Goal: Task Accomplishment & Management: Use online tool/utility

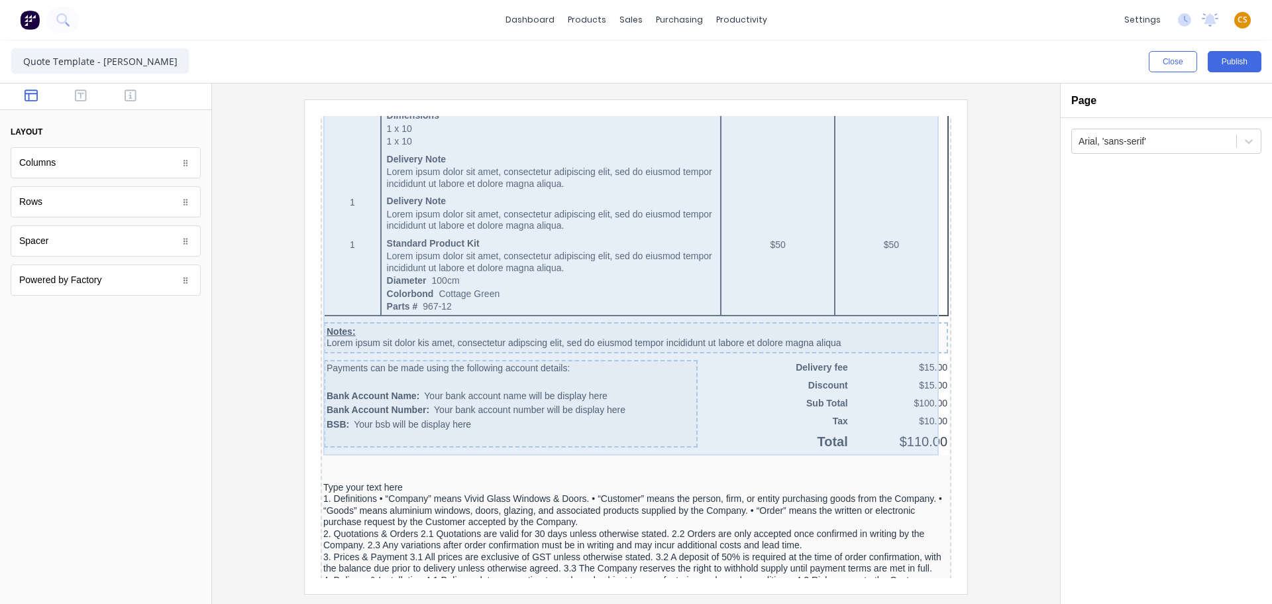
scroll to position [1193, 0]
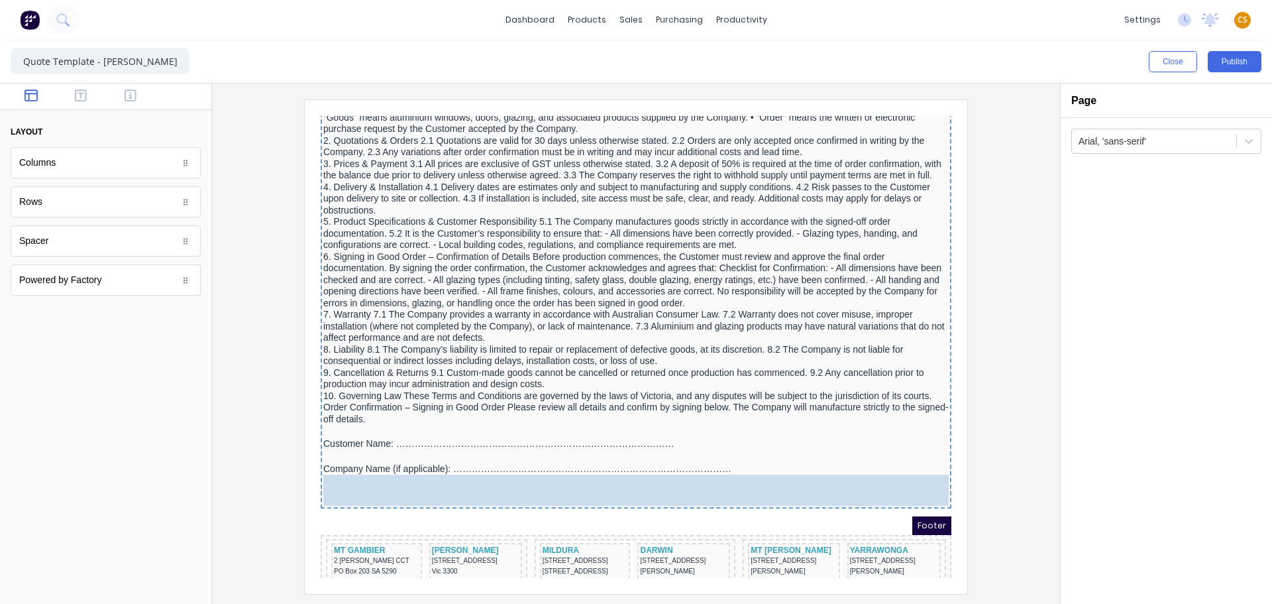
drag, startPoint x: 77, startPoint y: 242, endPoint x: 432, endPoint y: 488, distance: 432.0
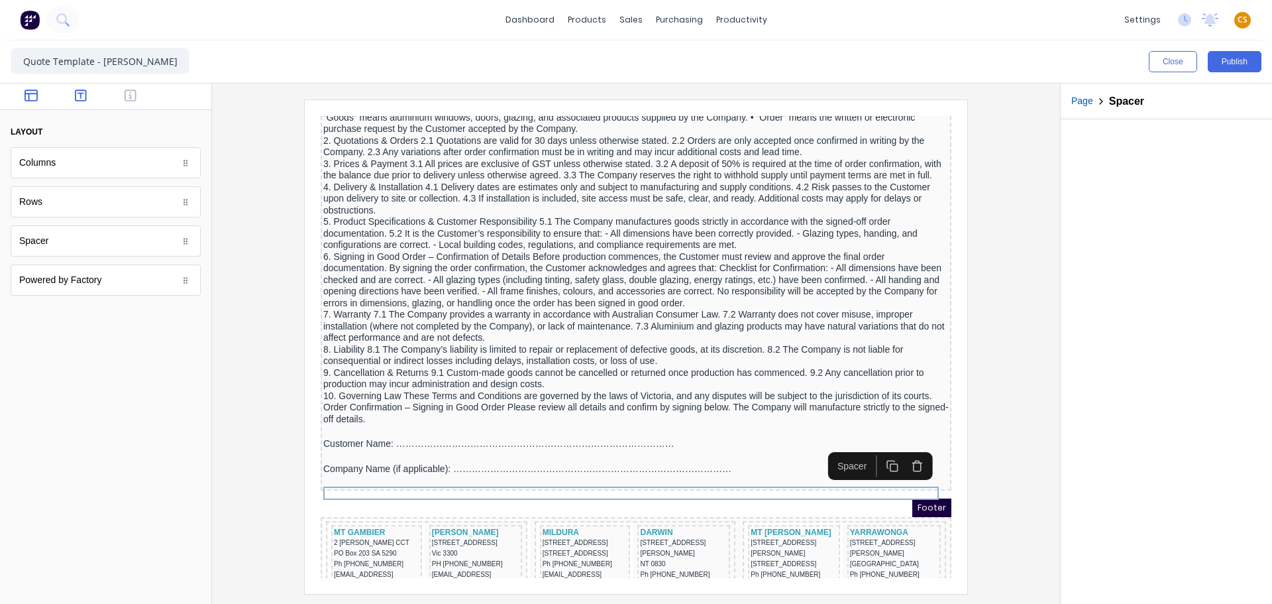
click at [76, 91] on icon "button" at bounding box center [81, 95] width 12 height 12
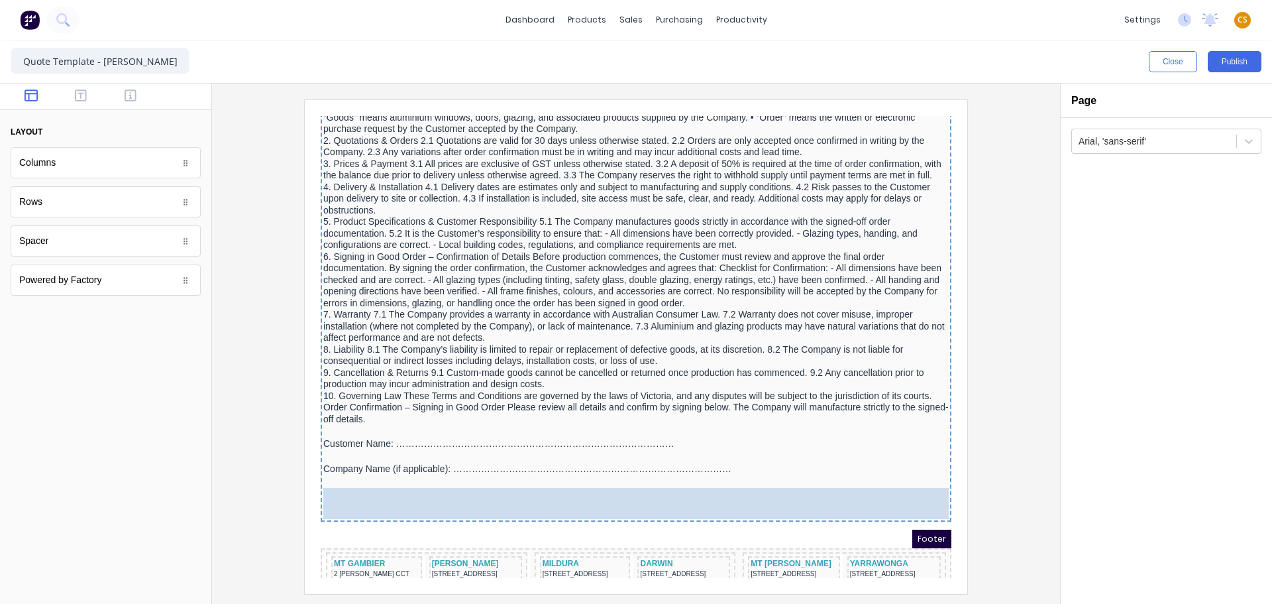
drag, startPoint x: 70, startPoint y: 209, endPoint x: 372, endPoint y: 511, distance: 427.3
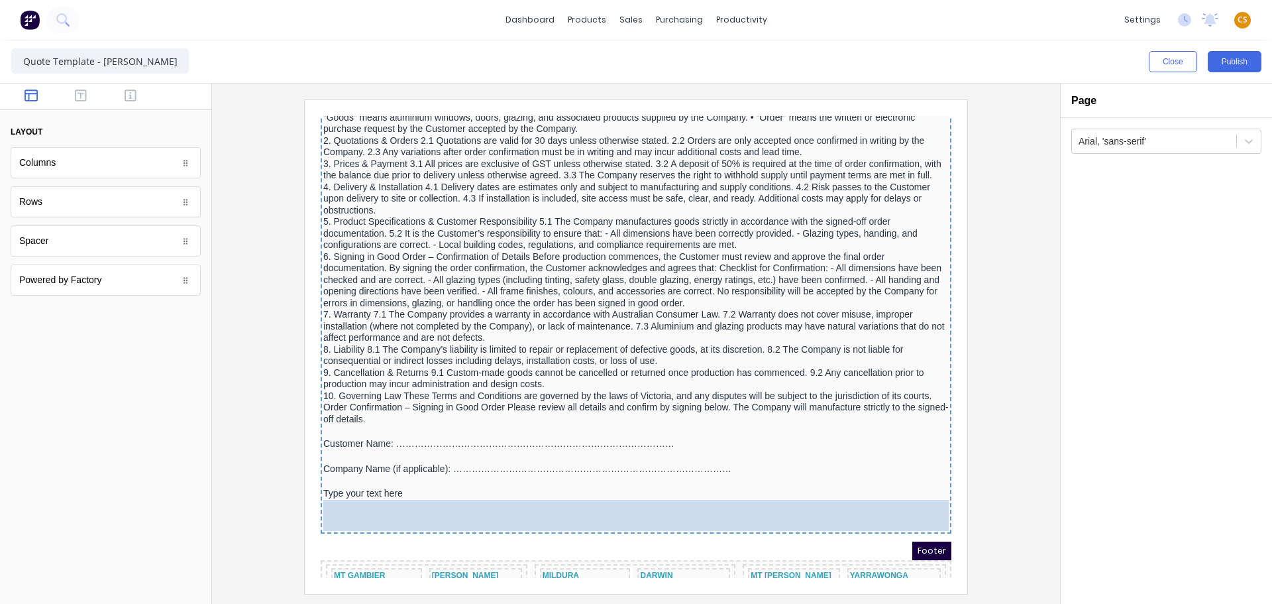
drag, startPoint x: 52, startPoint y: 244, endPoint x: 80, endPoint y: 416, distance: 174.6
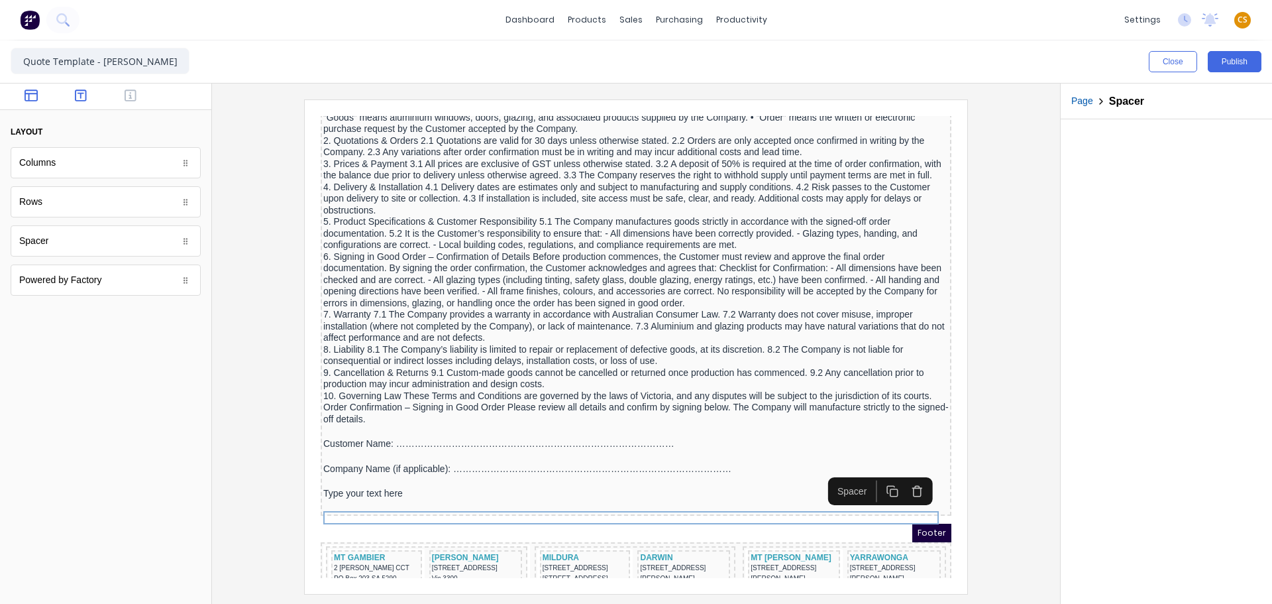
click at [78, 99] on icon "button" at bounding box center [81, 95] width 12 height 13
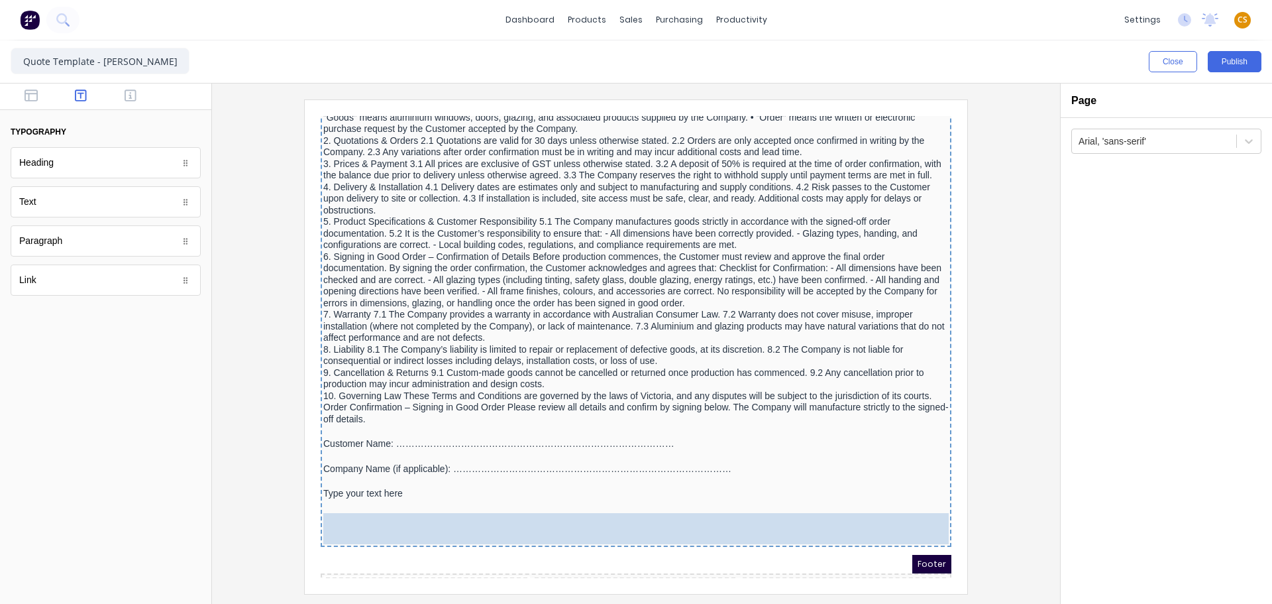
drag, startPoint x: 58, startPoint y: 211, endPoint x: 140, endPoint y: 420, distance: 224.1
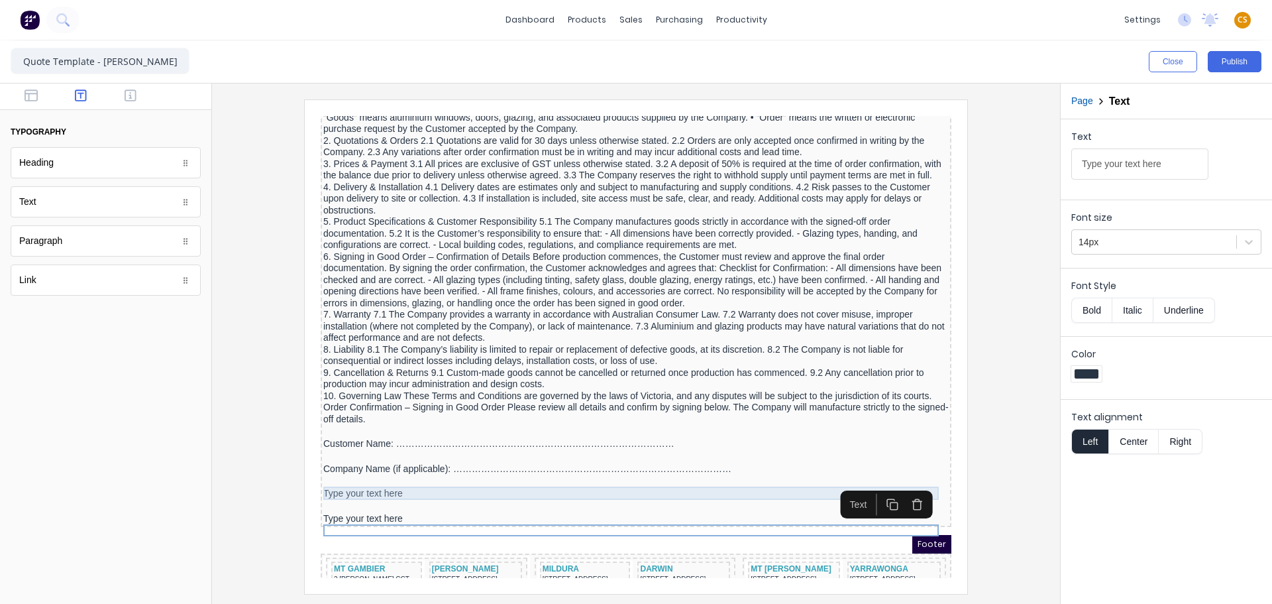
click at [378, 472] on div at bounding box center [620, 465] width 626 height 13
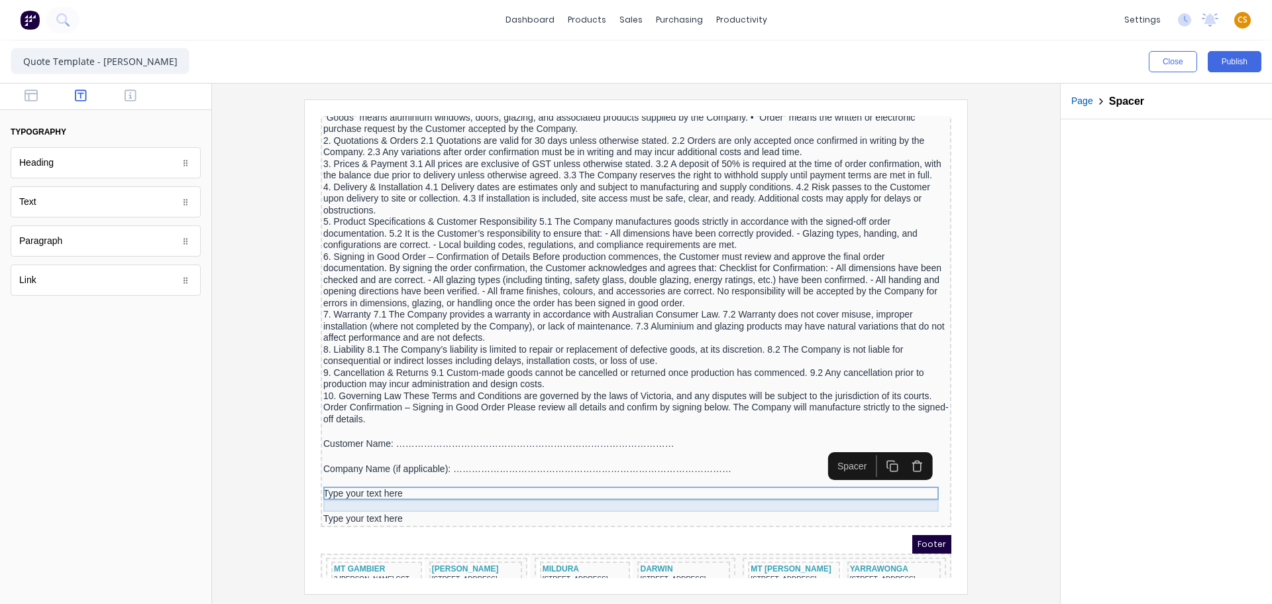
click at [375, 484] on div "Type your text here" at bounding box center [620, 478] width 626 height 12
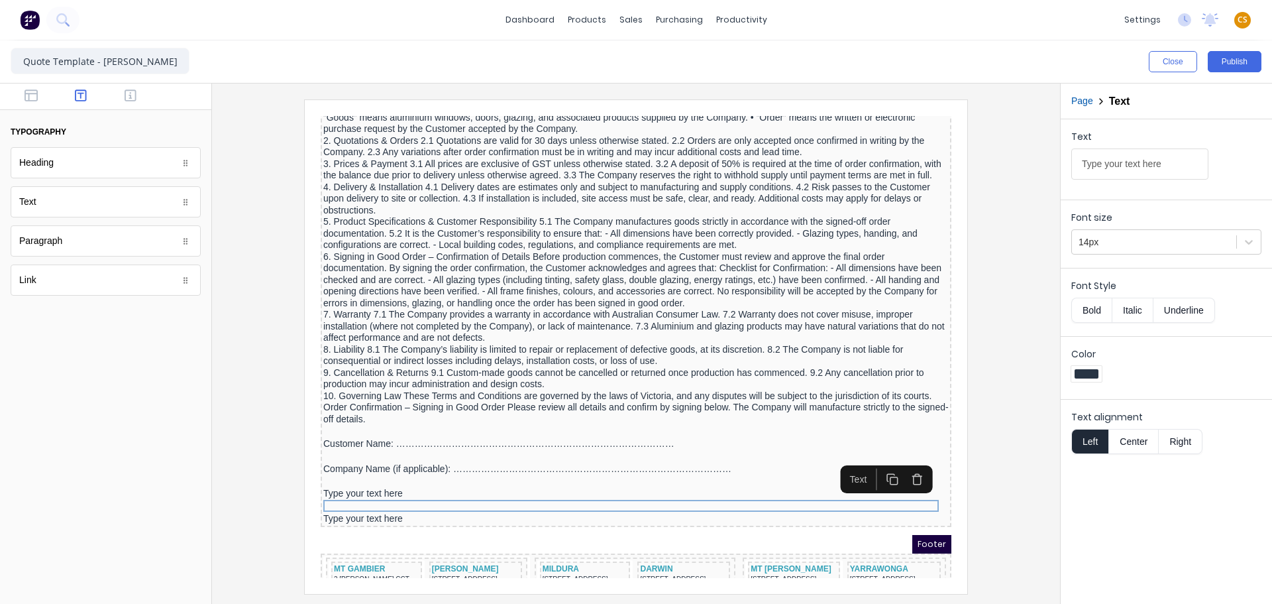
drag, startPoint x: 1169, startPoint y: 165, endPoint x: 1007, endPoint y: 159, distance: 162.5
click at [1007, 159] on div "Close Publish Components typography Heading Heading Text Text Paragraph Paragra…" at bounding box center [636, 321] width 1272 height 563
type input "v"
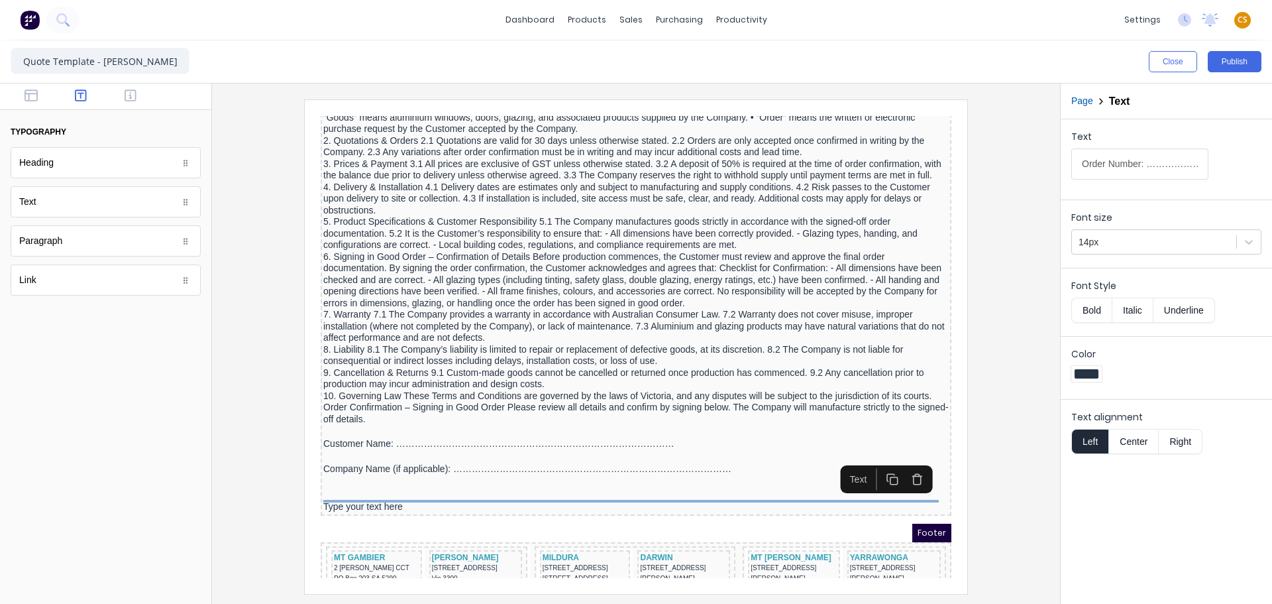
scroll to position [0, 168]
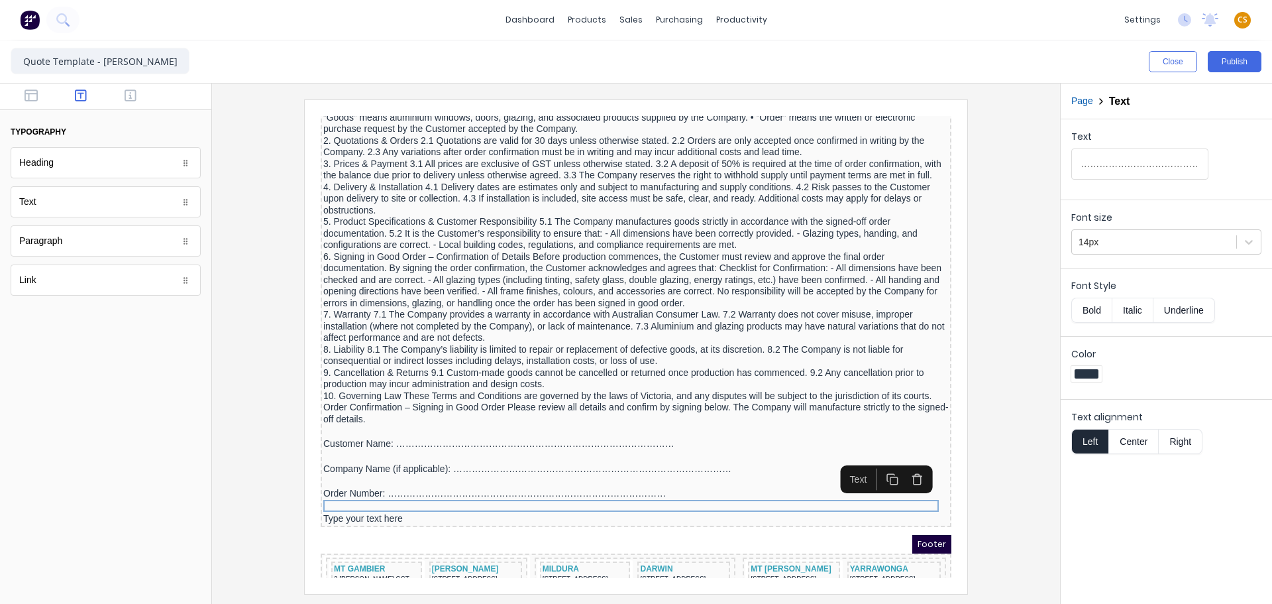
type input "Order Number: ………………………………………………………………………………"
click at [324, 509] on div "Type your text here" at bounding box center [620, 503] width 626 height 12
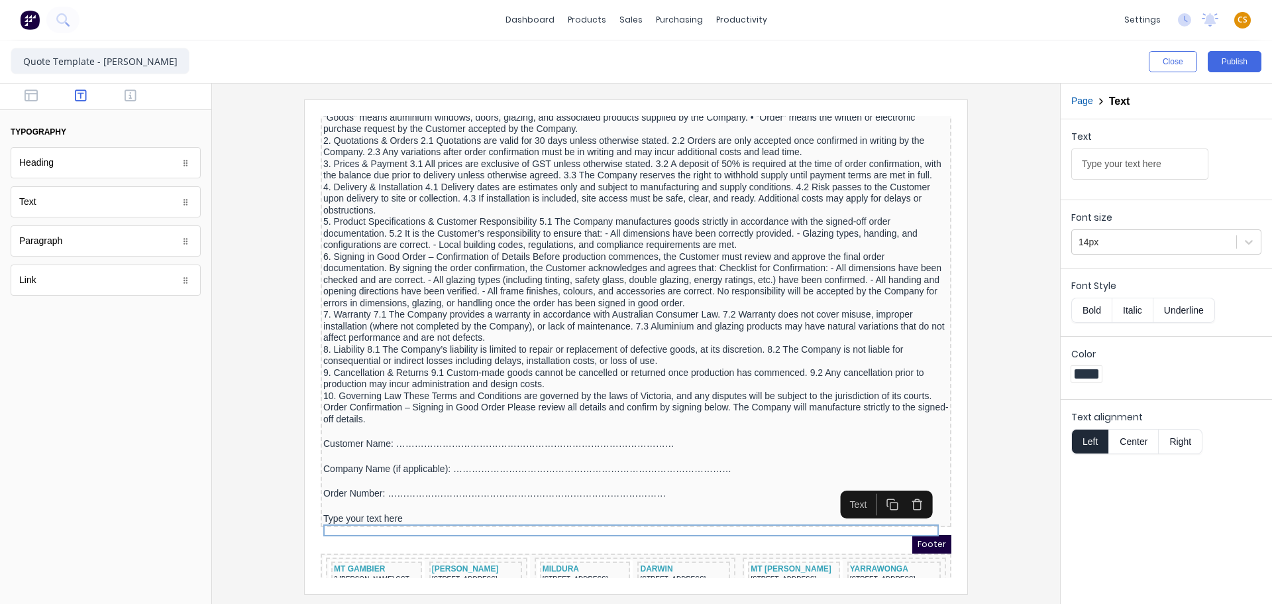
drag, startPoint x: 1178, startPoint y: 161, endPoint x: 1037, endPoint y: 167, distance: 141.3
click at [1037, 167] on div "Close Publish Components typography Heading Heading Text Text Paragraph Paragra…" at bounding box center [636, 321] width 1272 height 563
type input "Signature: ………………………………………………………………………………"
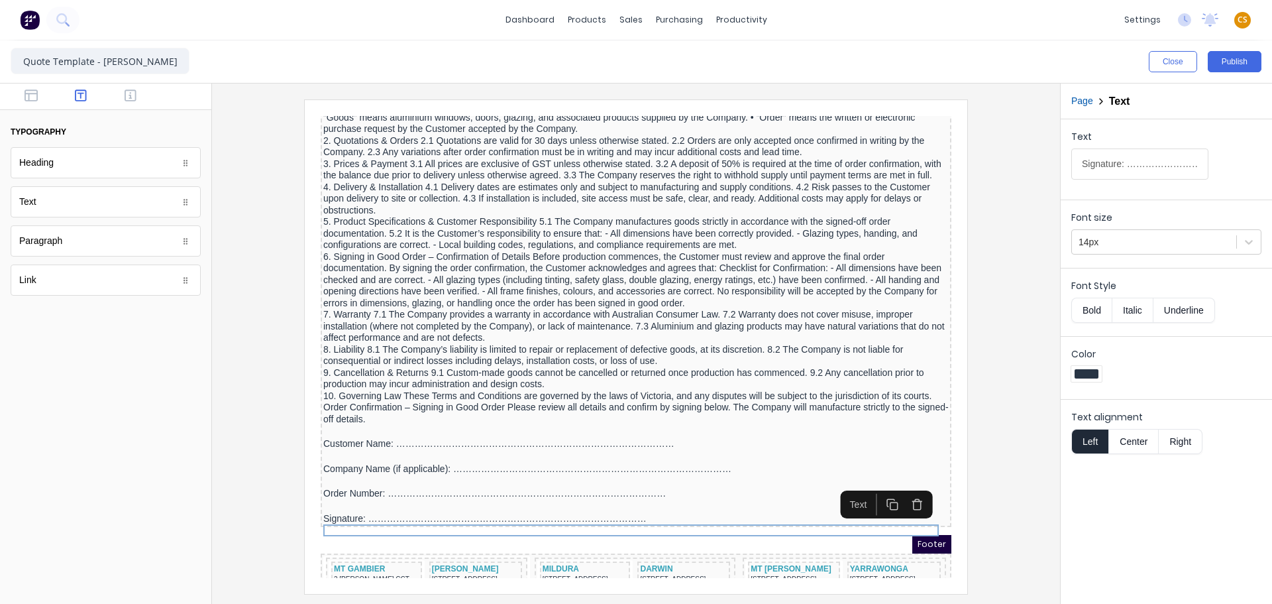
click at [1026, 220] on div at bounding box center [636, 346] width 827 height 494
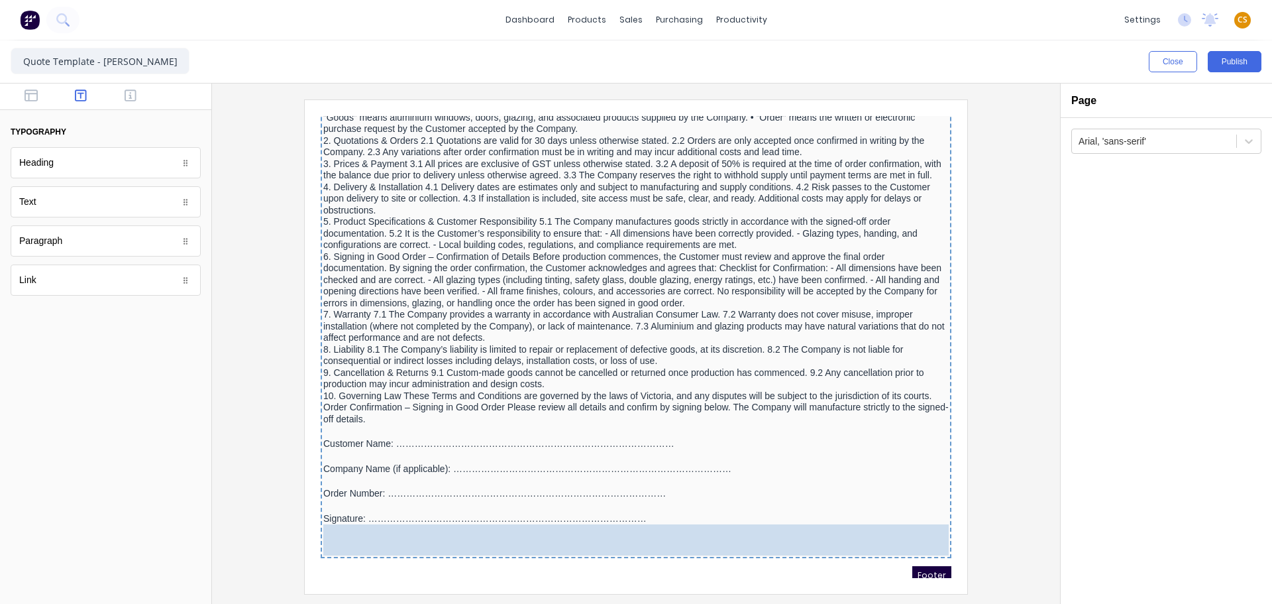
drag, startPoint x: 54, startPoint y: 209, endPoint x: 349, endPoint y: 565, distance: 462.6
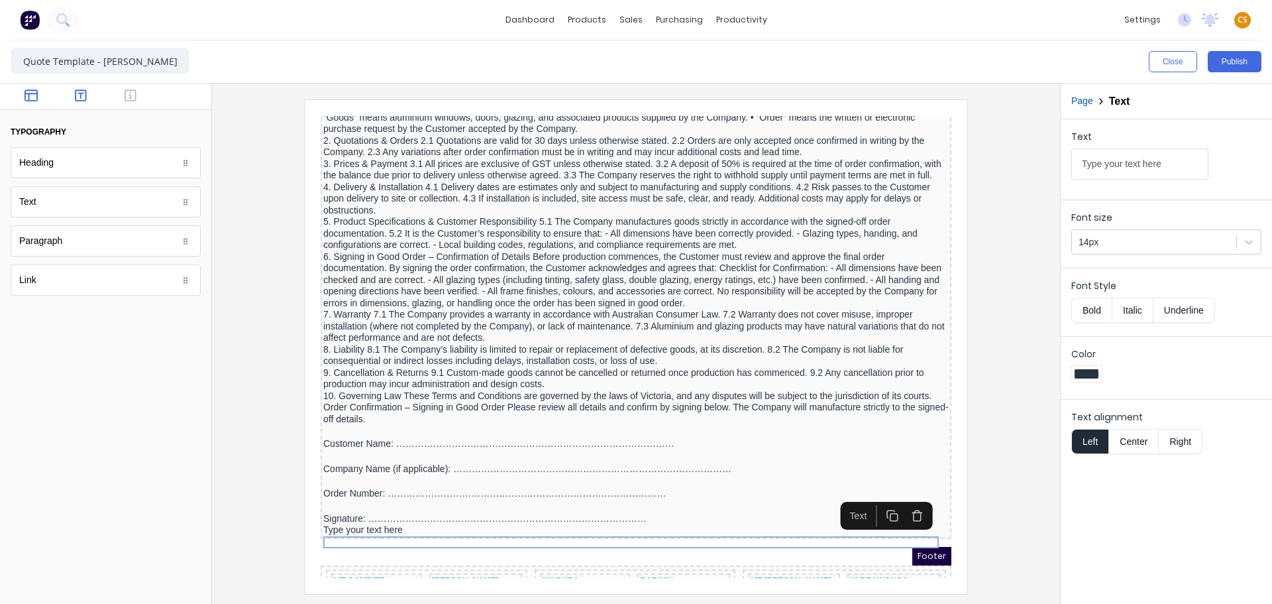
click at [32, 95] on icon "button" at bounding box center [31, 95] width 13 height 13
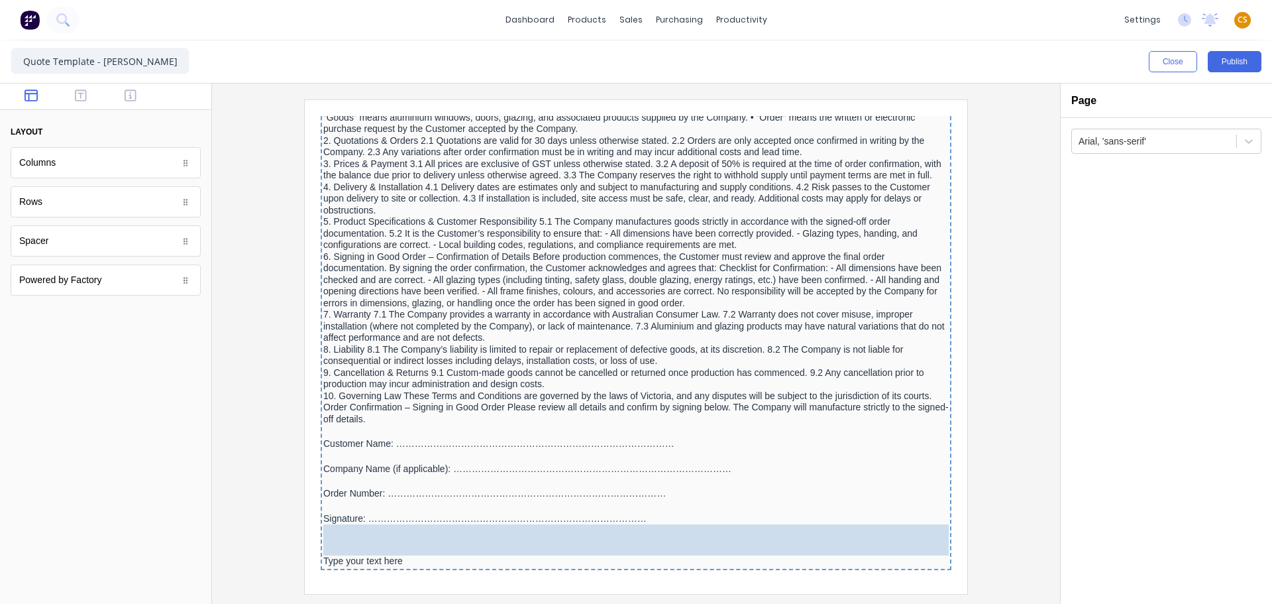
drag, startPoint x: 50, startPoint y: 248, endPoint x: 429, endPoint y: 541, distance: 478.5
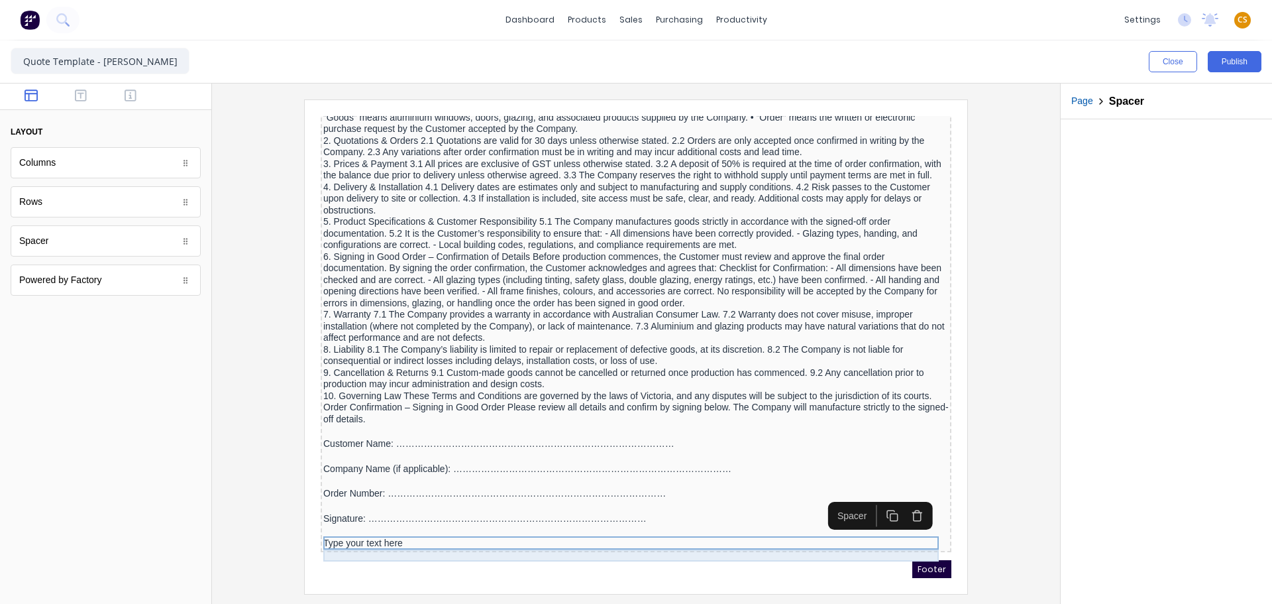
click at [365, 533] on div "Type your text here" at bounding box center [620, 528] width 626 height 12
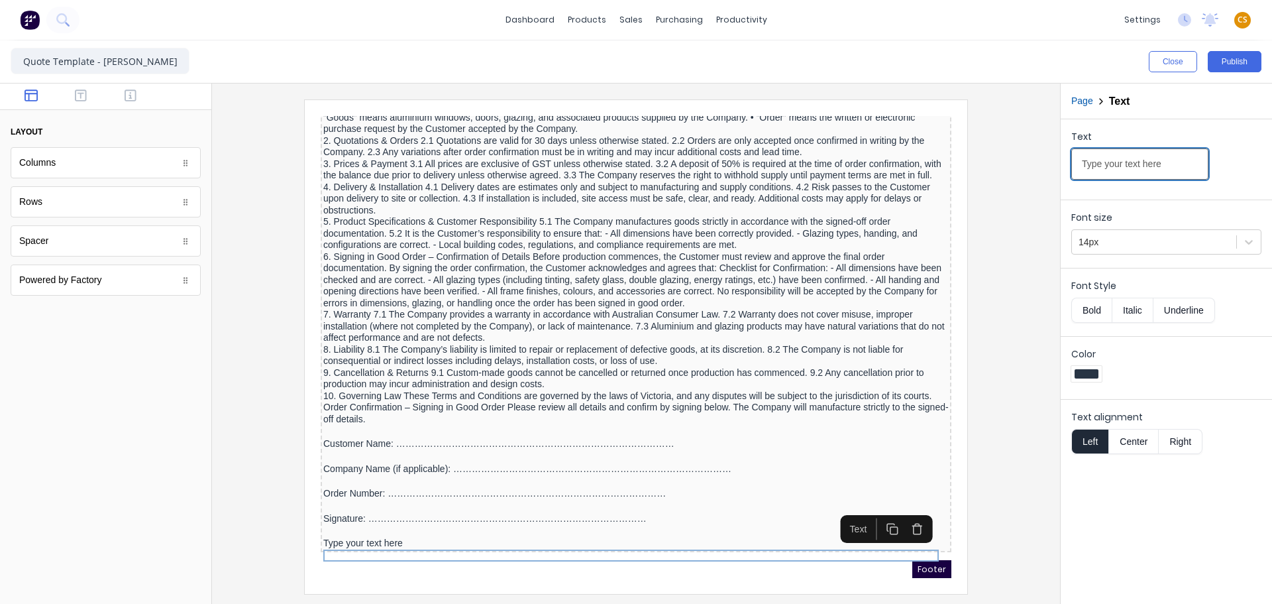
drag, startPoint x: 1174, startPoint y: 166, endPoint x: 1062, endPoint y: 162, distance: 112.1
click at [1062, 162] on div "Text Type your text here" at bounding box center [1166, 156] width 211 height 75
paste input "Date: ………………………………………………………………………………"
type input "Date: ………………………………………………………………………………"
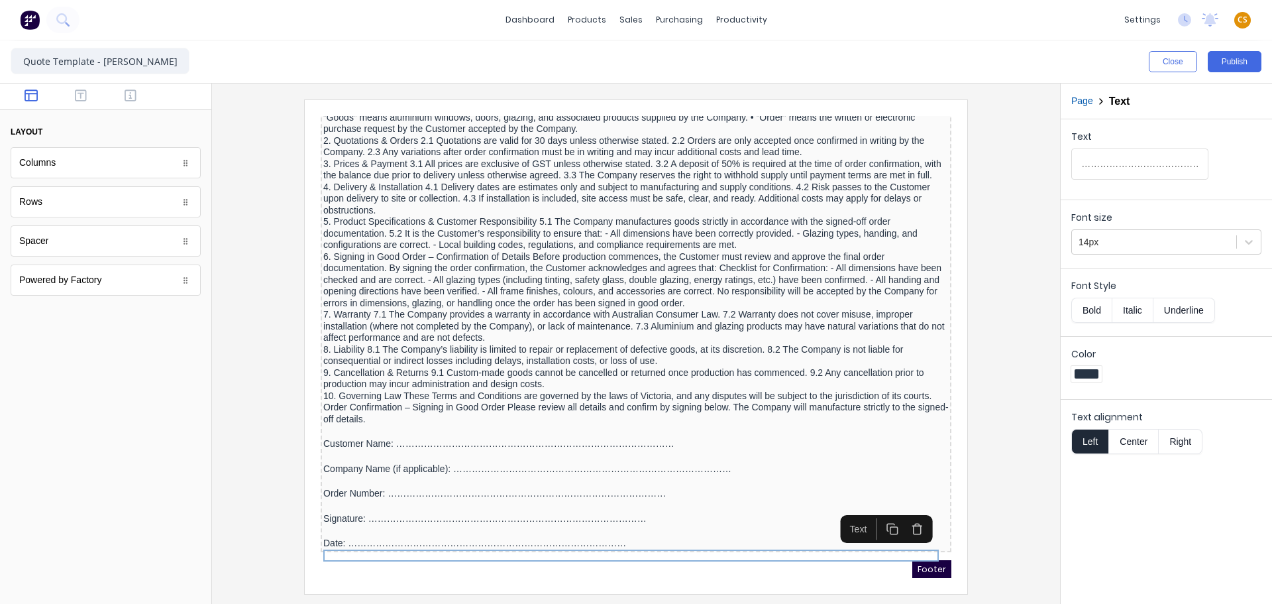
click at [1015, 180] on div at bounding box center [636, 346] width 827 height 494
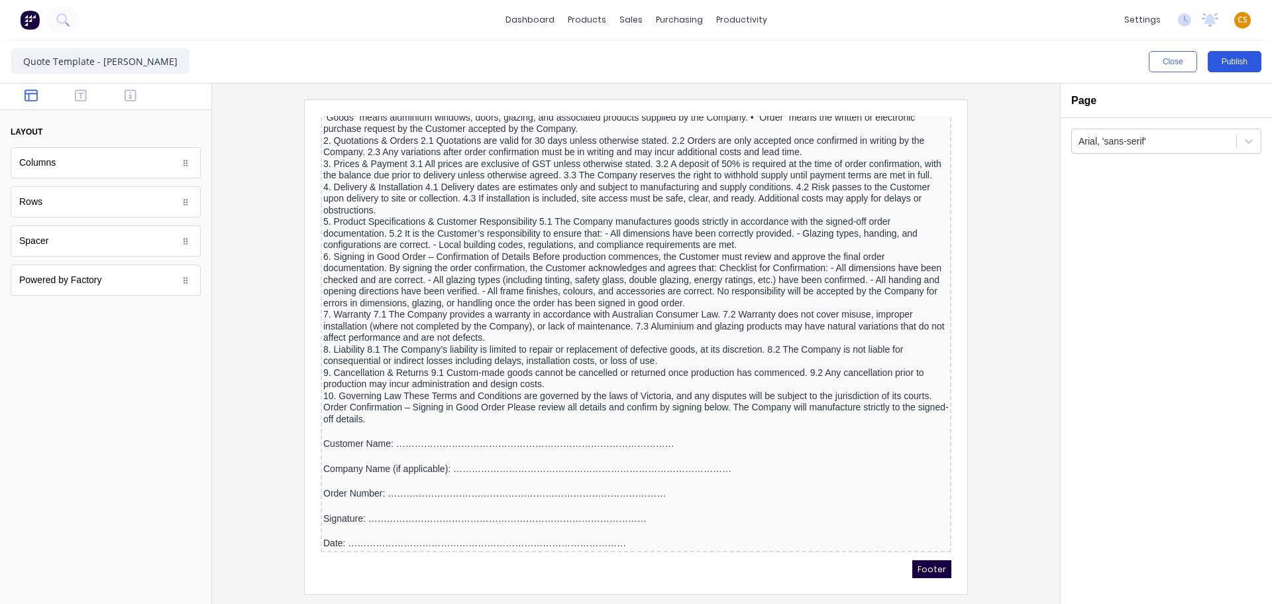
click at [1234, 63] on button "Publish" at bounding box center [1235, 61] width 54 height 21
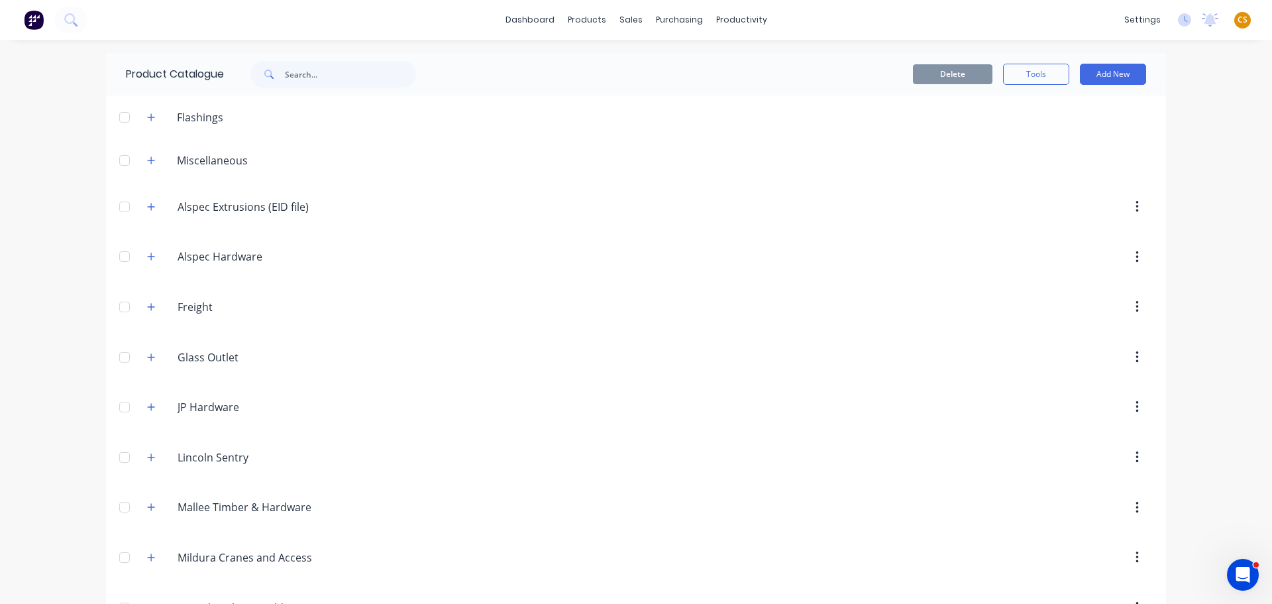
click at [149, 205] on icon "button" at bounding box center [151, 206] width 8 height 9
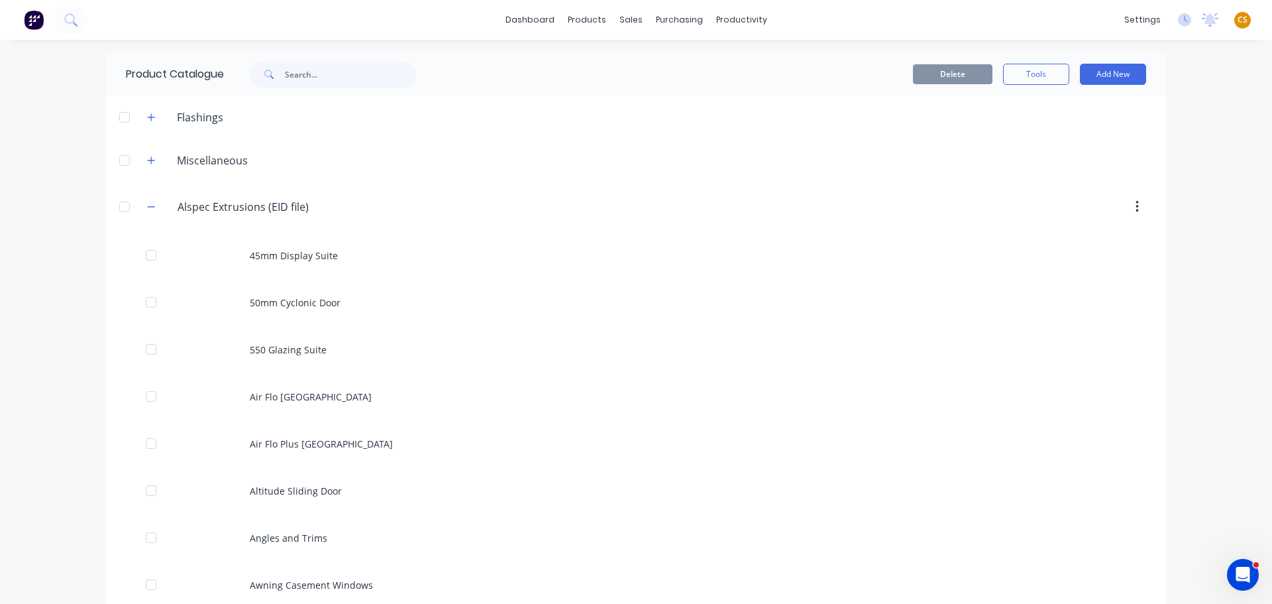
click at [120, 209] on div at bounding box center [124, 206] width 27 height 27
click at [936, 75] on button "Delete" at bounding box center [953, 74] width 80 height 20
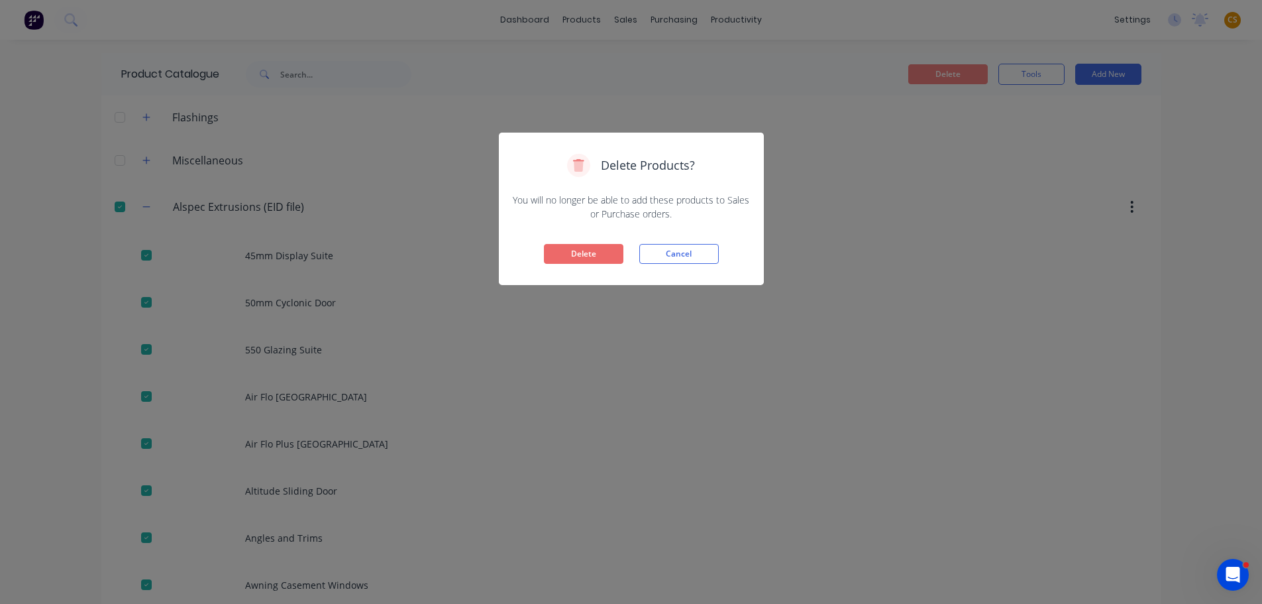
click at [559, 258] on button "Delete" at bounding box center [584, 254] width 80 height 20
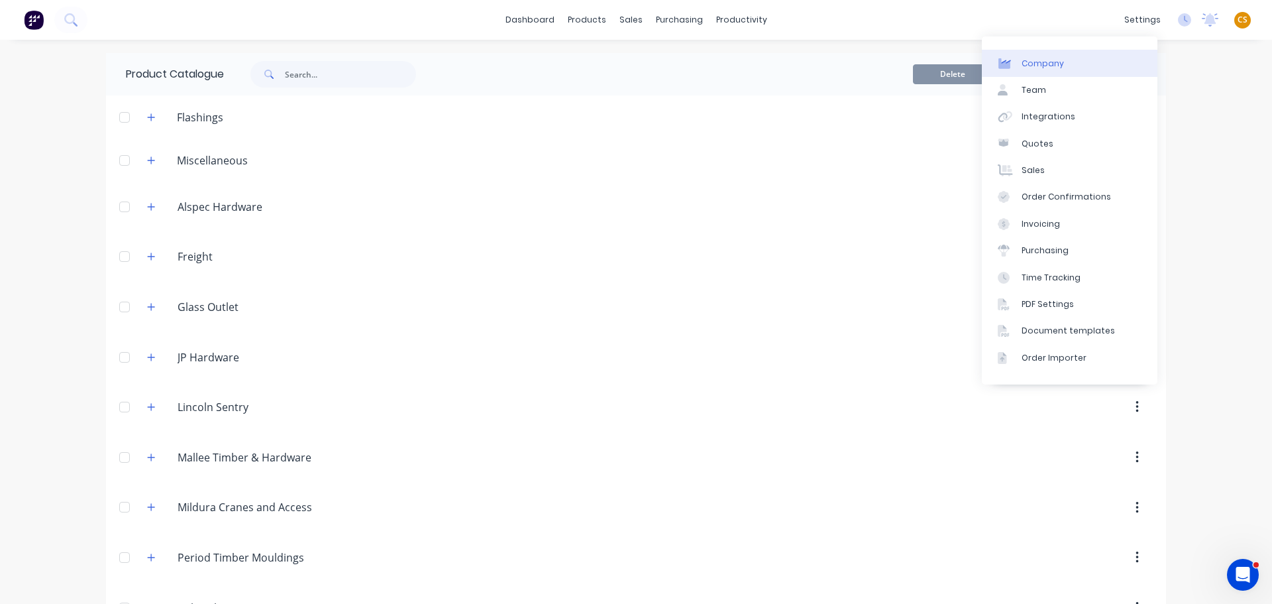
click at [1052, 64] on div "Company" at bounding box center [1043, 64] width 42 height 12
select select "AU"
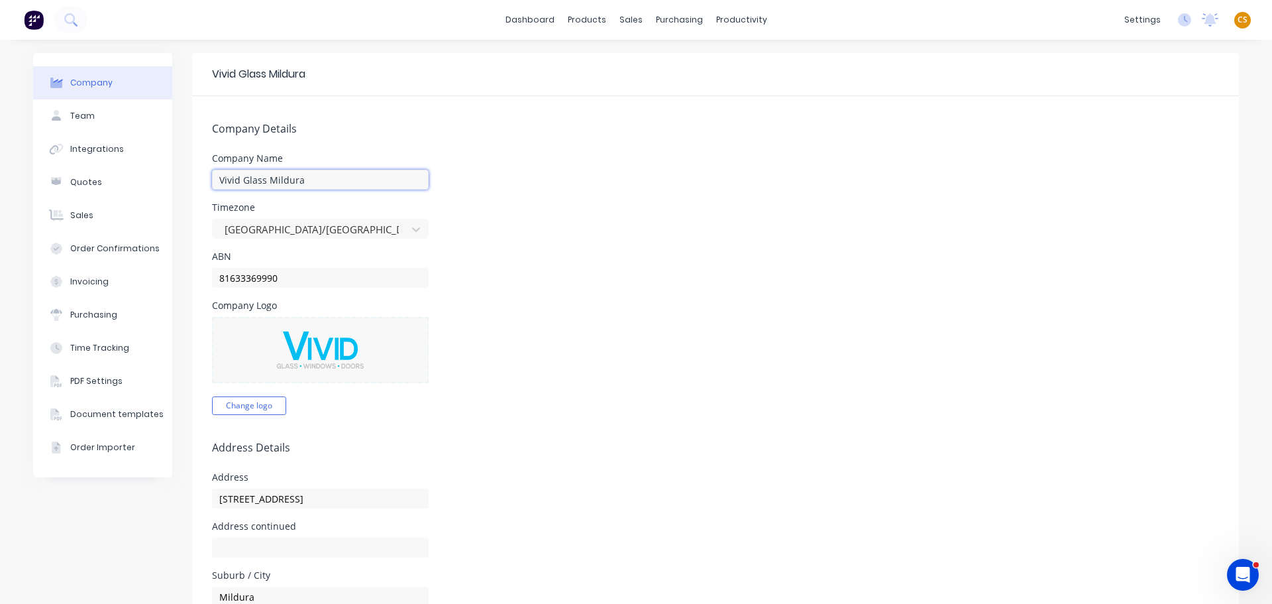
click at [336, 179] on input "Vivid Glass Mildura" at bounding box center [320, 180] width 217 height 20
click at [621, 64] on div "Product Catalogue" at bounding box center [641, 64] width 82 height 12
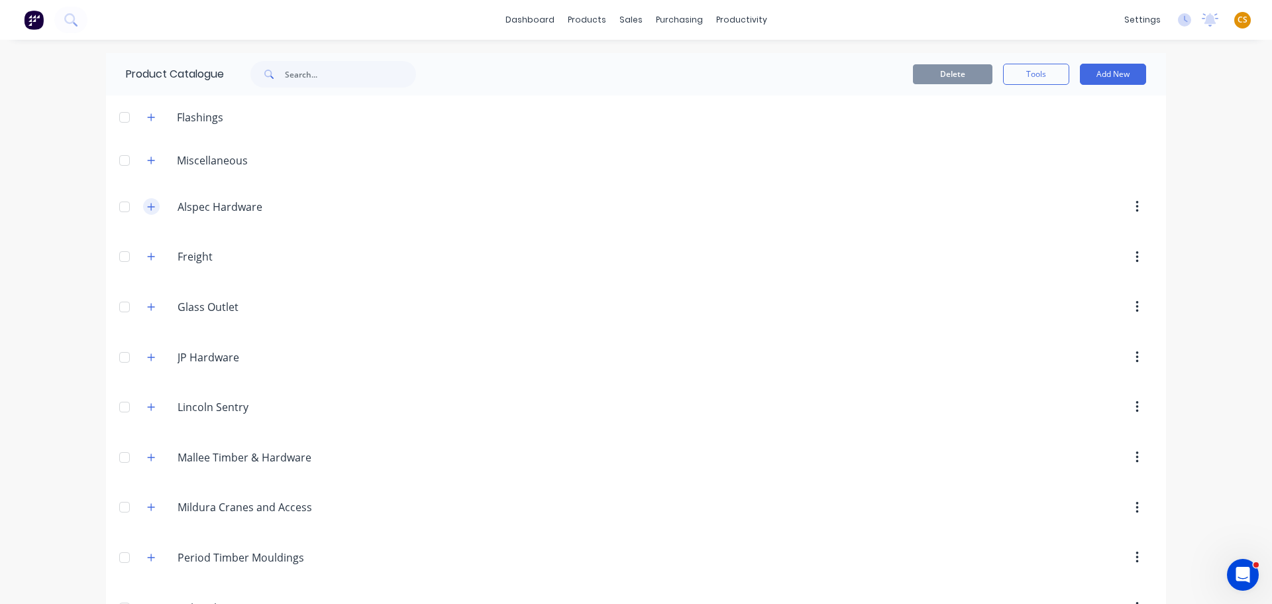
click at [150, 206] on icon "button" at bounding box center [151, 206] width 8 height 9
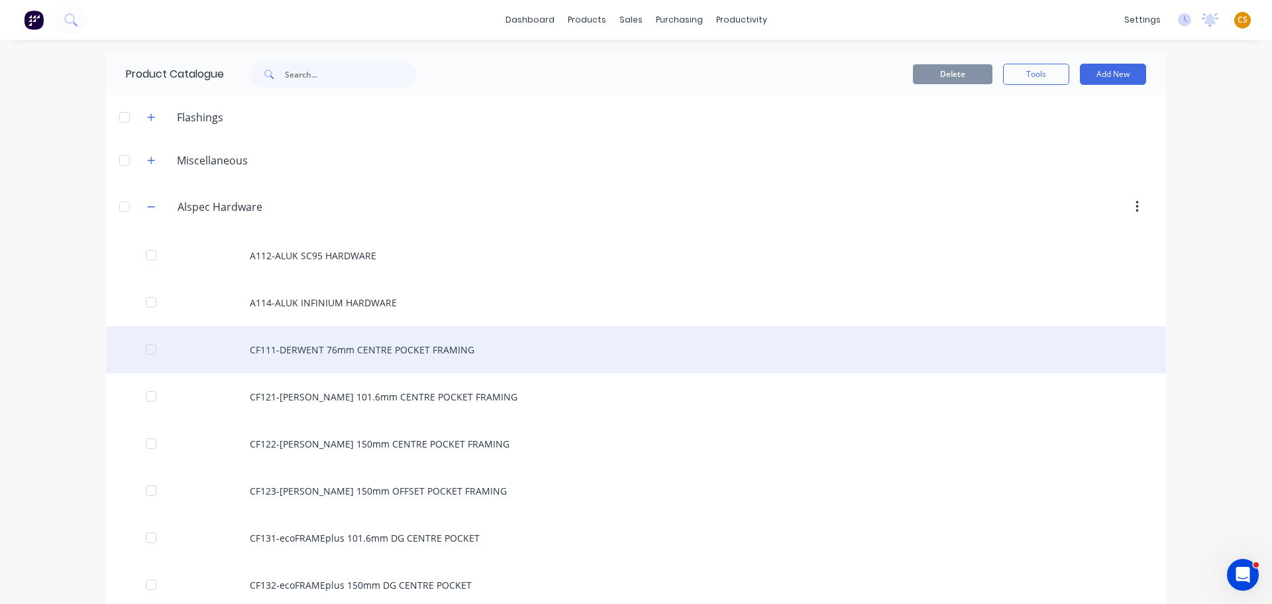
click at [331, 351] on div "CF111-DERWENT 76mm CENTRE POCKET FRAMING" at bounding box center [636, 349] width 1060 height 47
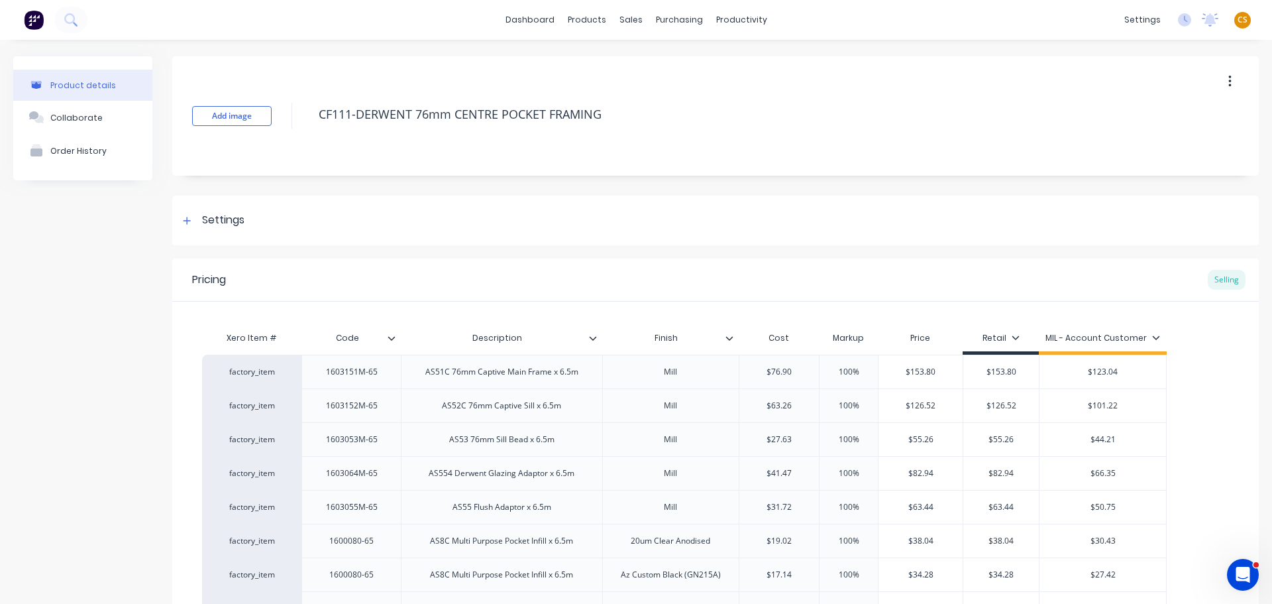
type textarea "x"
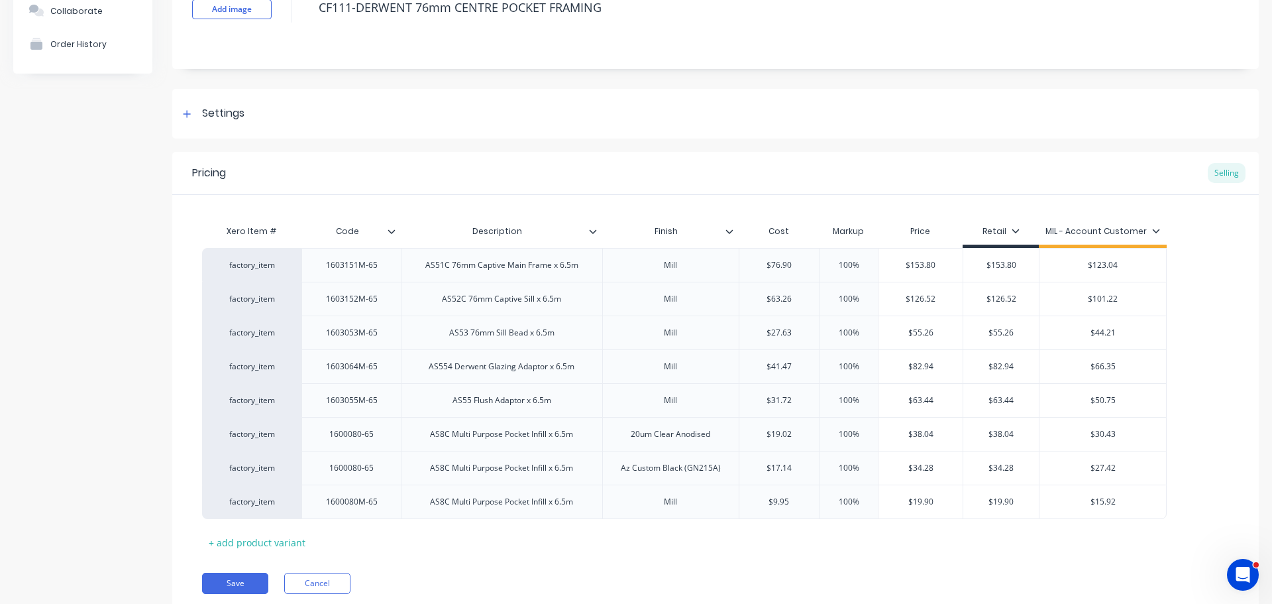
scroll to position [153, 0]
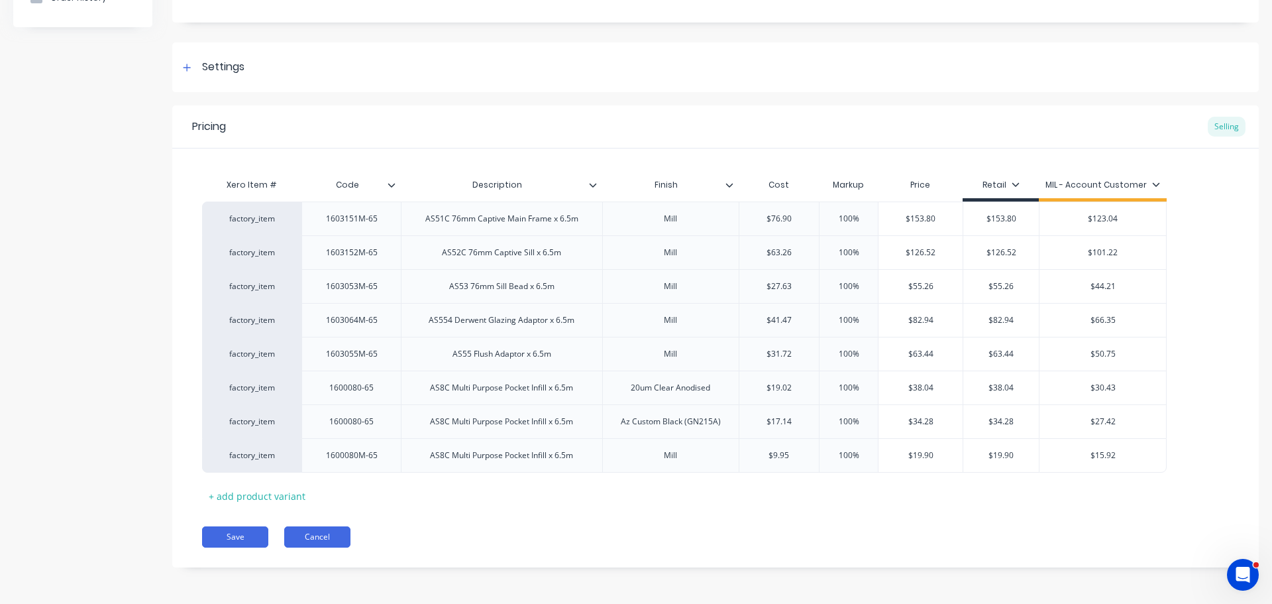
click at [309, 539] on button "Cancel" at bounding box center [317, 536] width 66 height 21
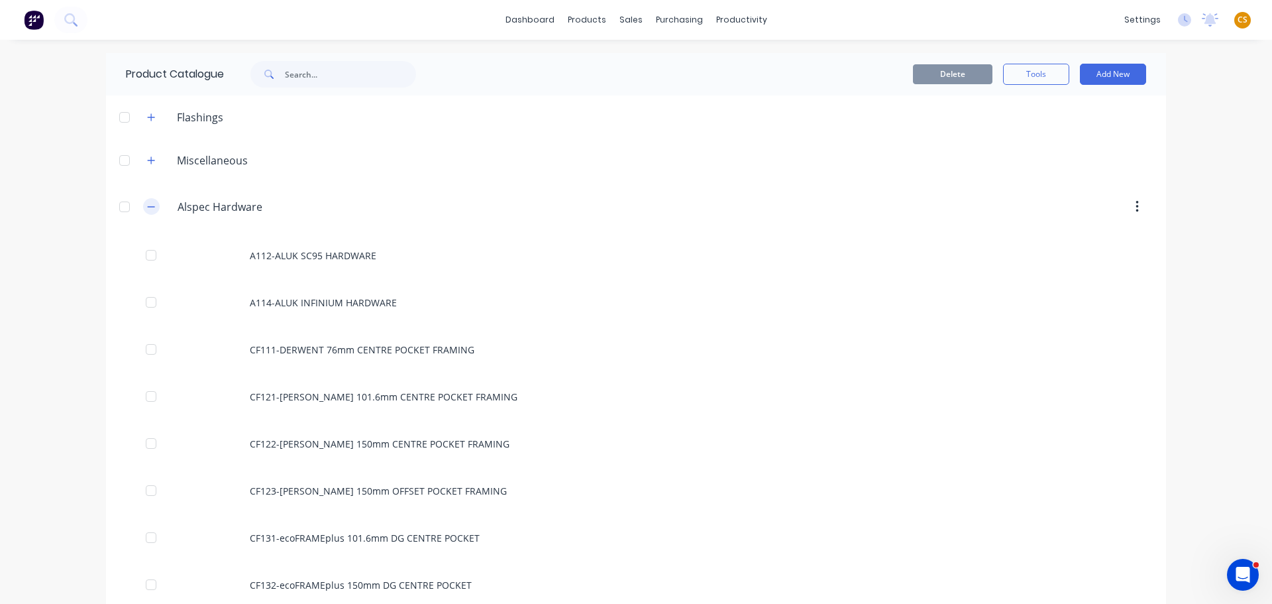
click at [147, 211] on icon "button" at bounding box center [151, 206] width 8 height 9
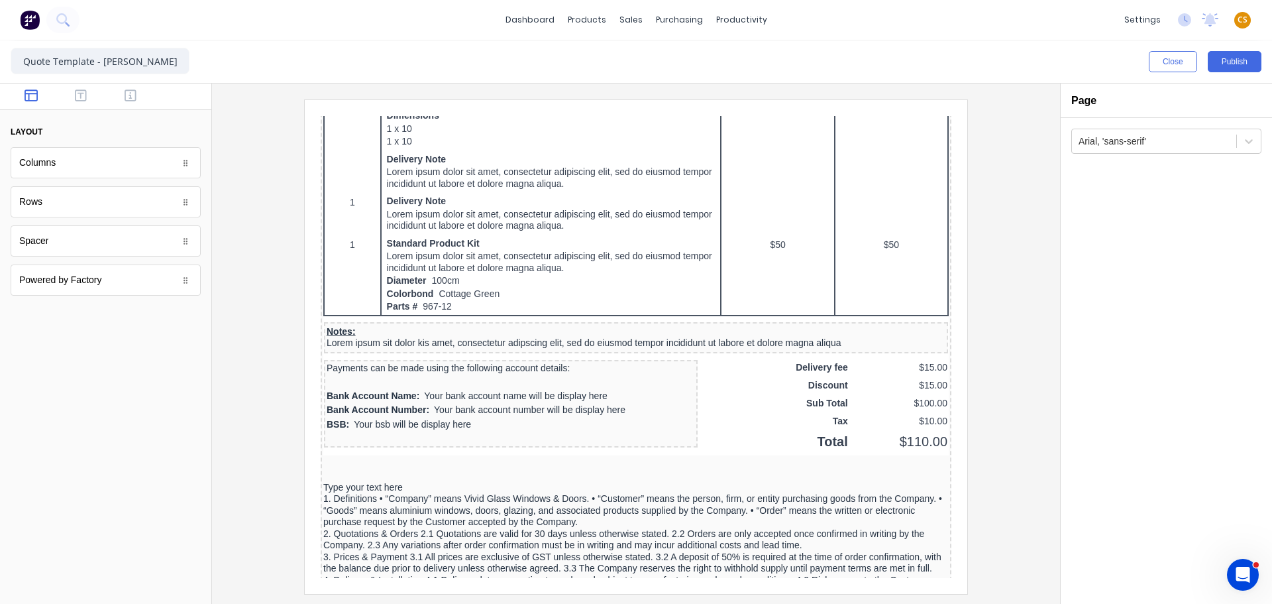
scroll to position [695, 0]
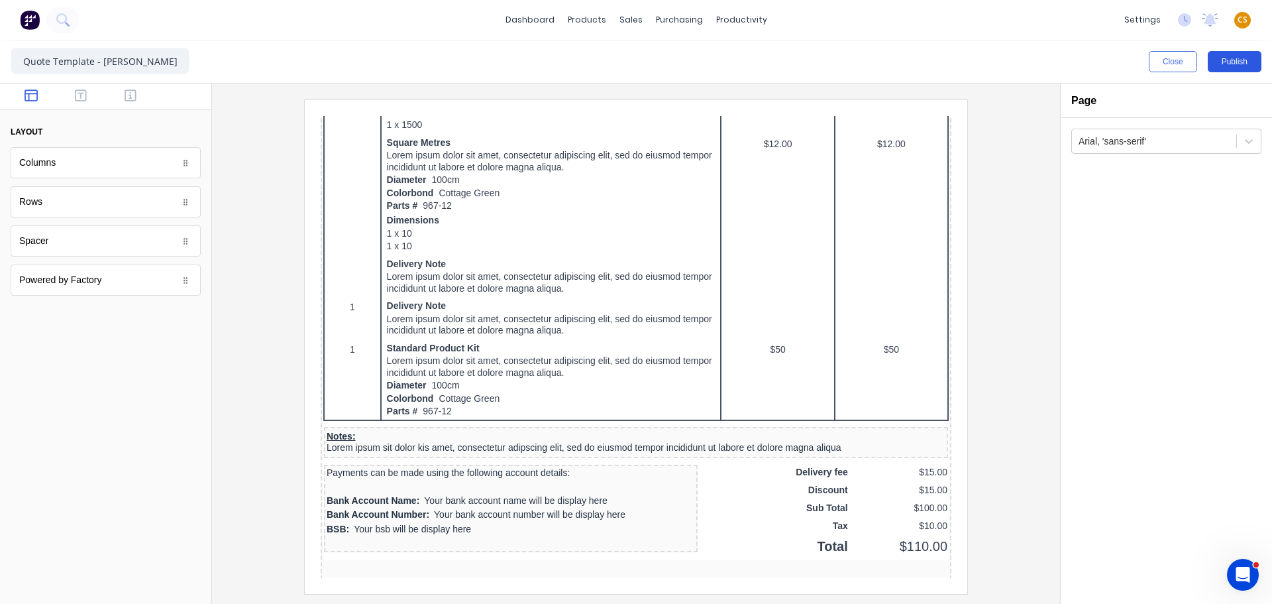
click at [1241, 62] on button "Publish" at bounding box center [1235, 61] width 54 height 21
